Goal: Task Accomplishment & Management: Use online tool/utility

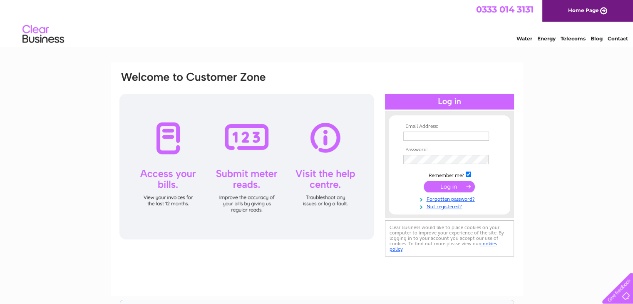
type input "heather@thomaswatson.com"
click at [442, 189] on input "submit" at bounding box center [448, 186] width 51 height 12
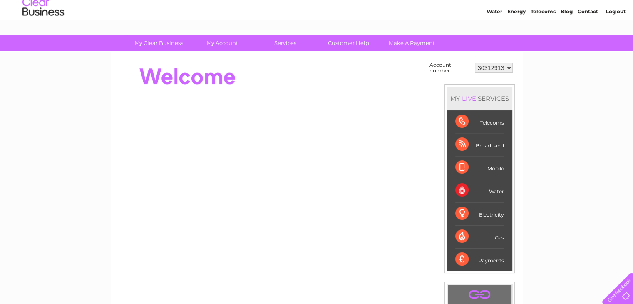
scroll to position [42, 0]
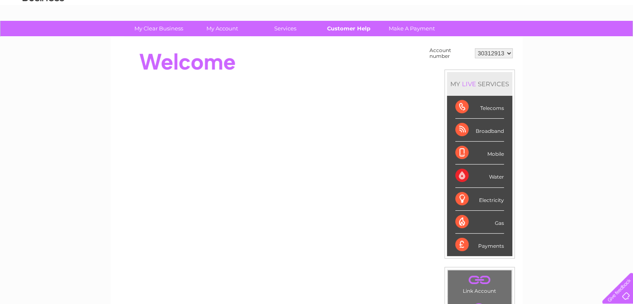
click at [339, 28] on link "Customer Help" at bounding box center [348, 28] width 69 height 15
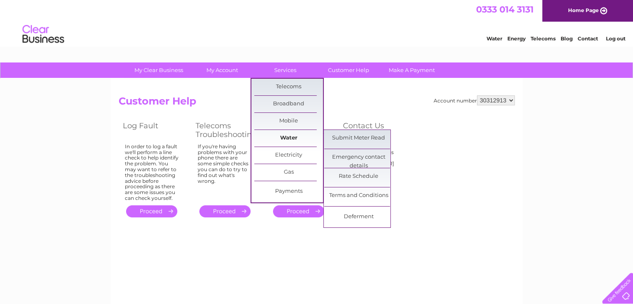
click at [303, 135] on link "Water" at bounding box center [288, 138] width 69 height 17
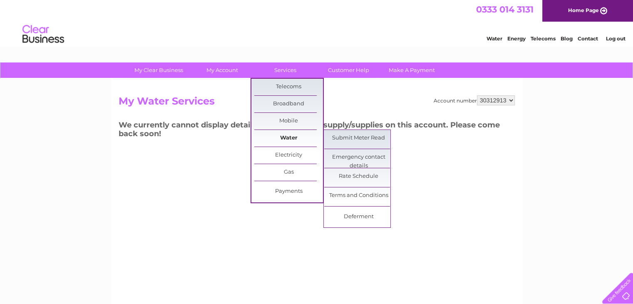
click at [298, 138] on link "Water" at bounding box center [288, 138] width 69 height 17
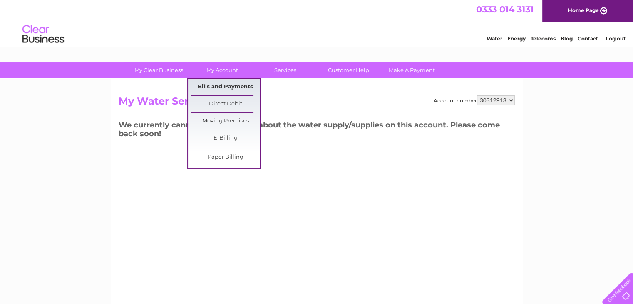
click at [219, 89] on link "Bills and Payments" at bounding box center [225, 87] width 69 height 17
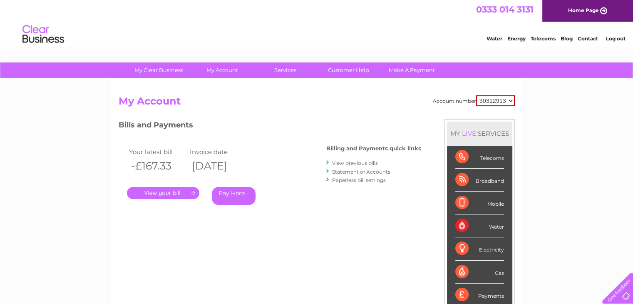
click at [250, 195] on link "Pay Here" at bounding box center [234, 196] width 44 height 18
click at [496, 224] on div "Water" at bounding box center [479, 225] width 49 height 23
click at [490, 227] on div "Water" at bounding box center [479, 225] width 49 height 23
click at [364, 73] on link "Customer Help" at bounding box center [348, 69] width 69 height 15
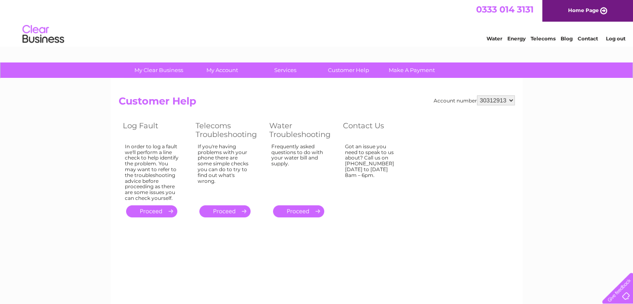
click at [298, 204] on td "." at bounding box center [302, 211] width 74 height 16
click at [298, 208] on link "." at bounding box center [298, 211] width 51 height 12
